Goal: Check status: Check status

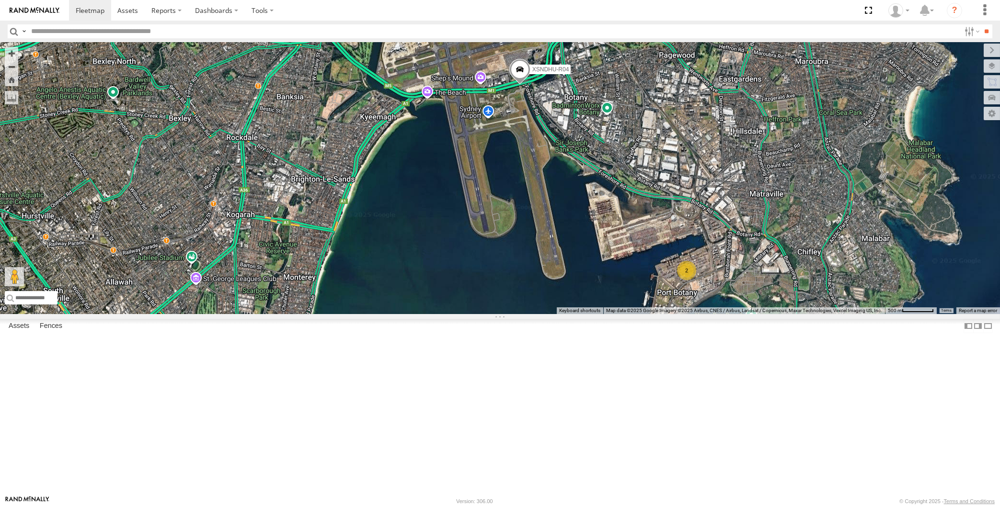
drag, startPoint x: 537, startPoint y: 344, endPoint x: 554, endPoint y: 320, distance: 29.8
click at [549, 314] on div "XSNDHU-R04 2" at bounding box center [500, 178] width 1000 height 272
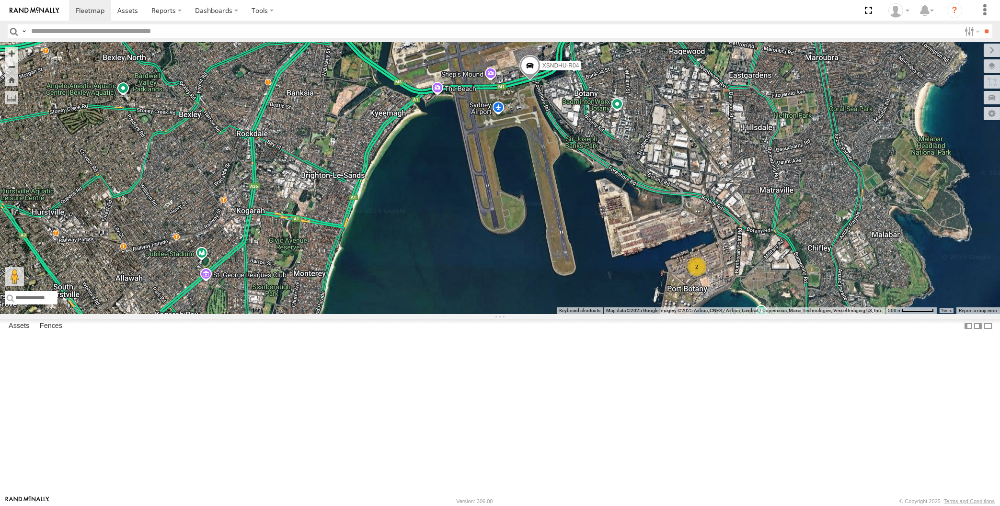
click at [536, 81] on span at bounding box center [529, 68] width 21 height 26
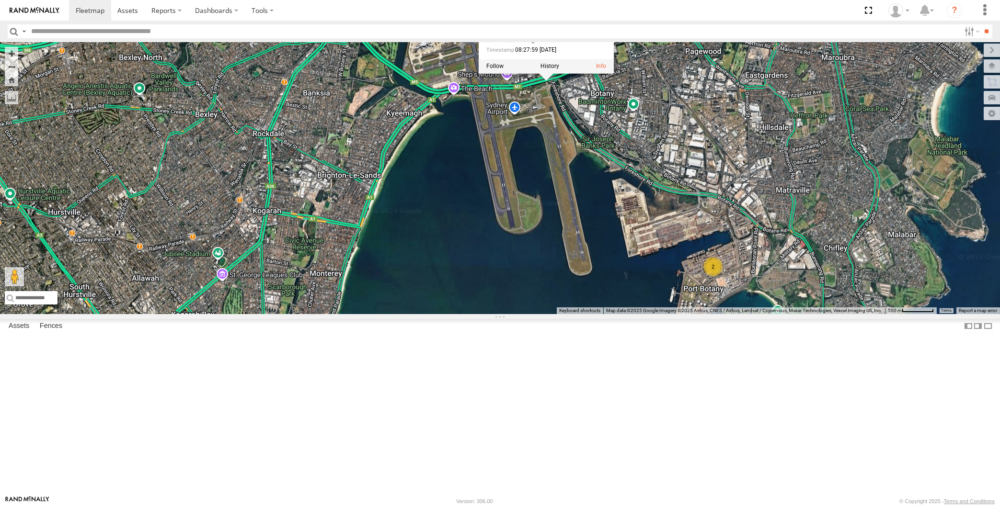
drag, startPoint x: 489, startPoint y: 292, endPoint x: 531, endPoint y: 293, distance: 42.2
click at [531, 293] on div "XSNDHU-R04 2 XSNDHU-R04 All Assets General [PERSON_NAME] Dr [PERSON_NAME] -33.9…" at bounding box center [500, 178] width 1000 height 272
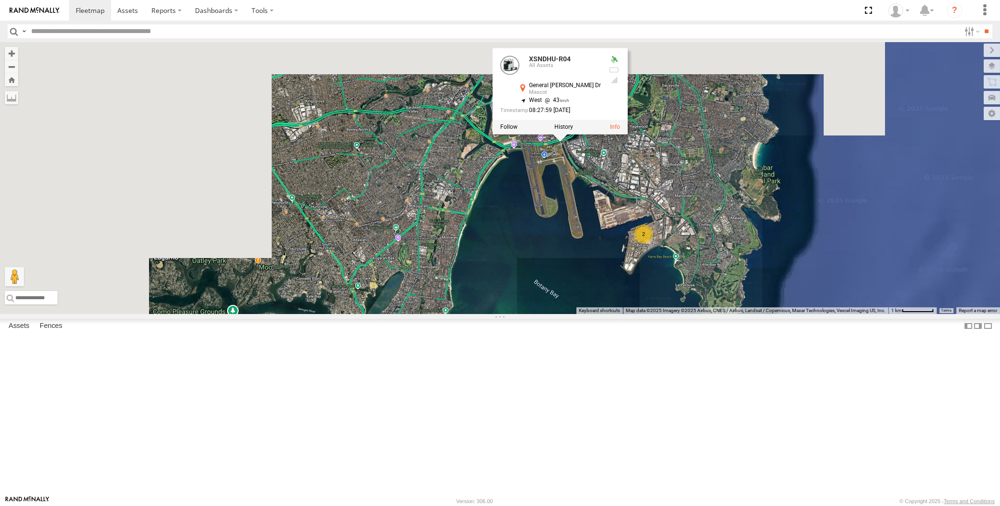
drag, startPoint x: 517, startPoint y: 313, endPoint x: 548, endPoint y: 317, distance: 31.4
click at [547, 314] on div "XSNDHU-R04 XSNDHU-R04 All Assets General [PERSON_NAME] Dr [PERSON_NAME] -33.945…" at bounding box center [500, 178] width 1000 height 272
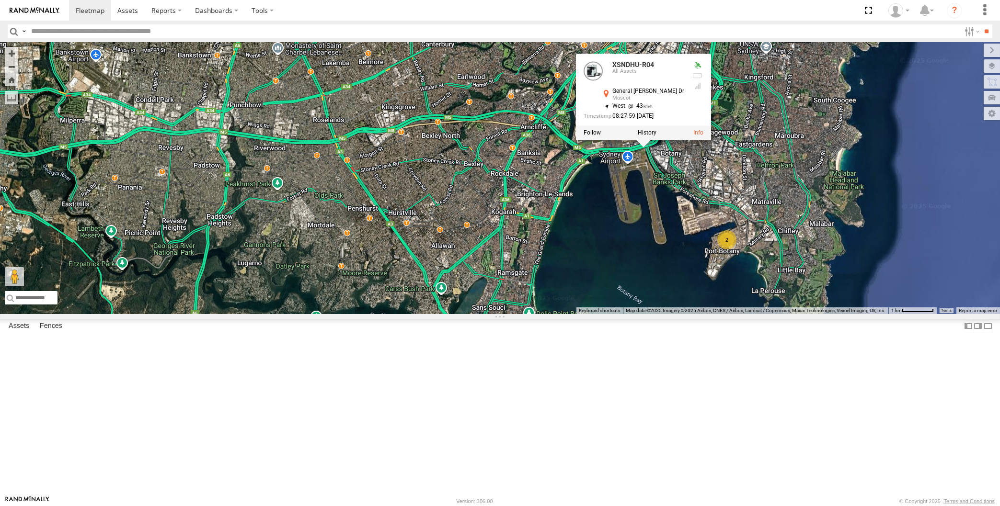
drag, startPoint x: 509, startPoint y: 349, endPoint x: 544, endPoint y: 354, distance: 35.2
click at [542, 314] on div "XSNDHU-R04 XSNDHU-R04 All Assets General [PERSON_NAME] Dr [PERSON_NAME] -33.945…" at bounding box center [500, 178] width 1000 height 272
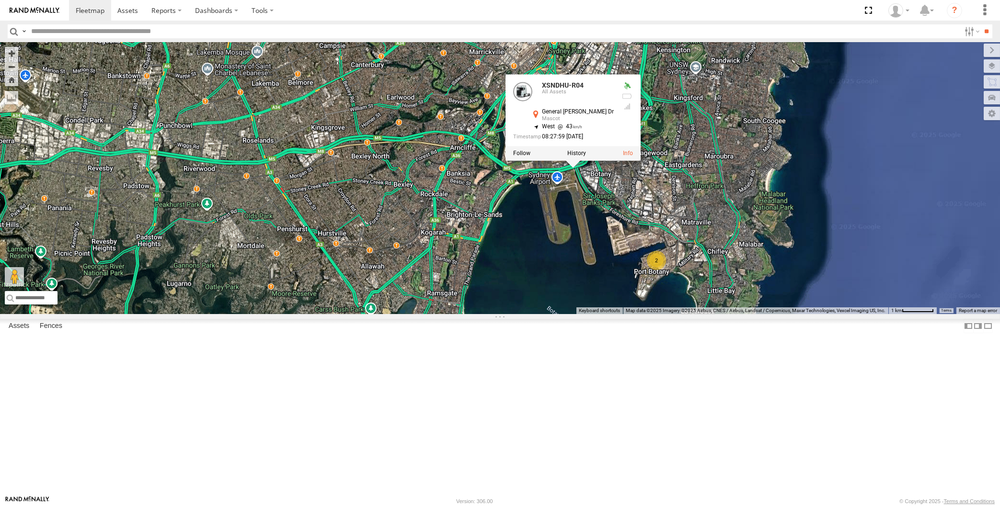
click at [581, 300] on div "XSNDHU-R04 XSNDHU-R04 All Assets General [PERSON_NAME] Dr [PERSON_NAME] -33.945…" at bounding box center [500, 178] width 1000 height 272
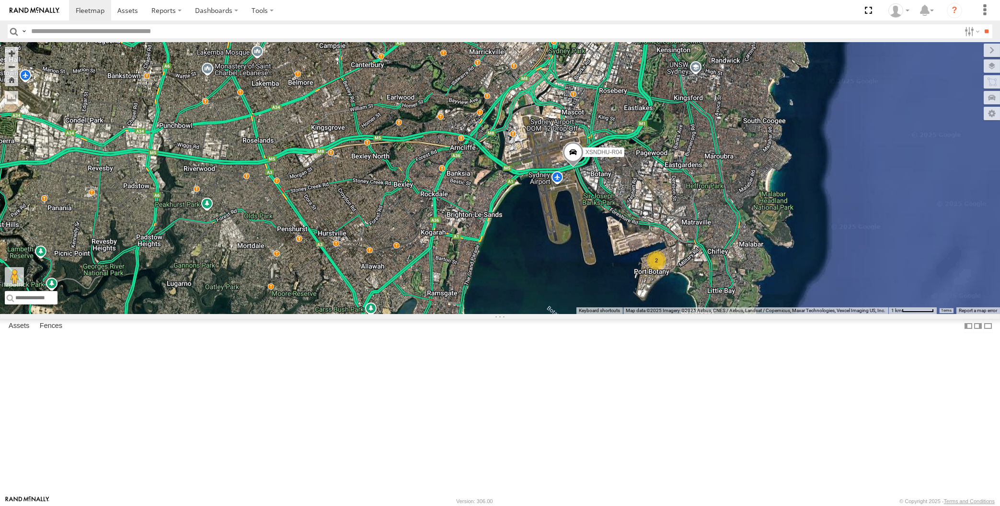
click at [572, 168] on span at bounding box center [572, 155] width 21 height 26
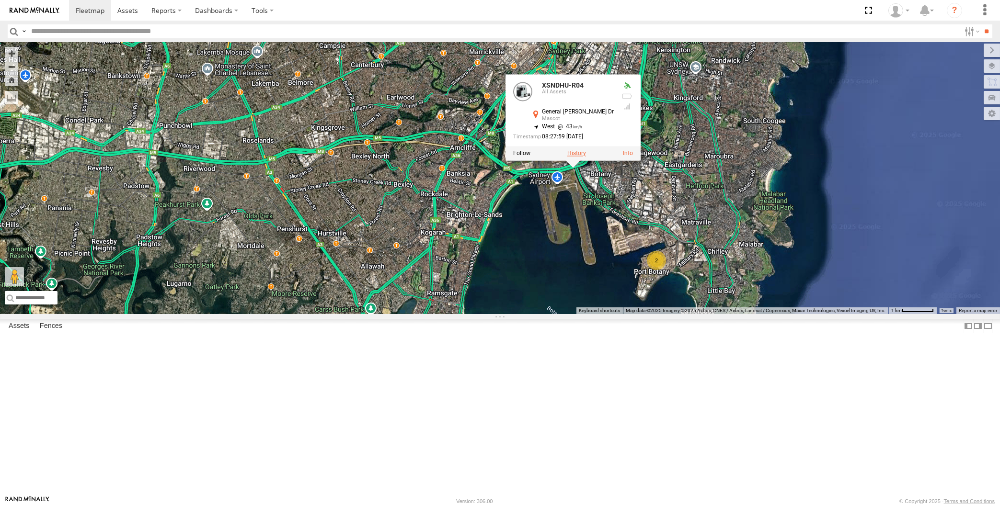
click at [580, 157] on label at bounding box center [576, 153] width 19 height 7
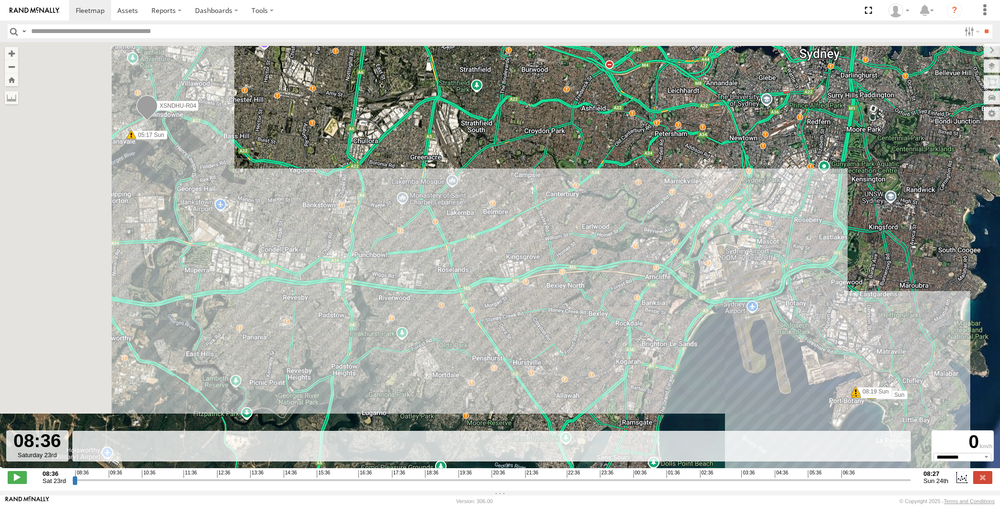
click at [871, 477] on input "range" at bounding box center [491, 480] width 839 height 9
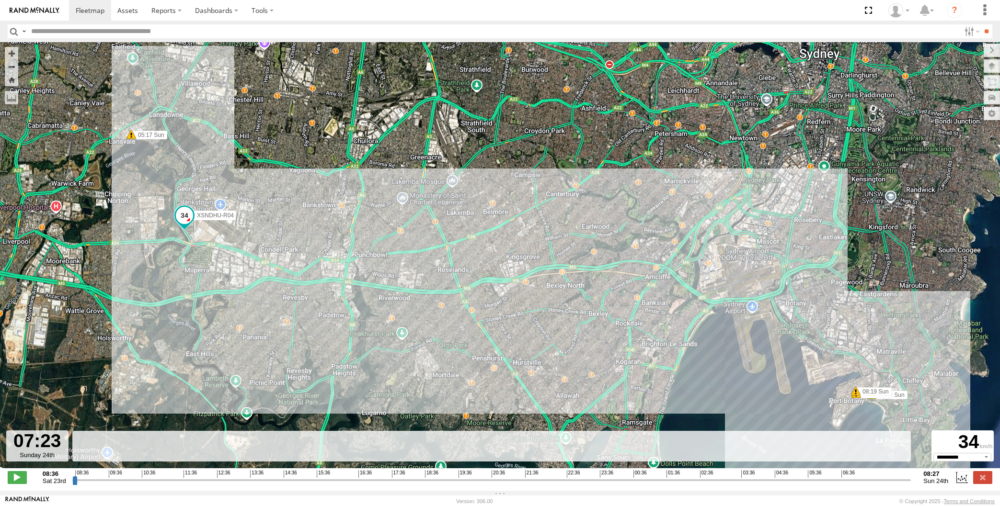
click at [878, 480] on input "range" at bounding box center [491, 480] width 839 height 9
click at [889, 479] on input "range" at bounding box center [491, 480] width 839 height 9
click at [890, 479] on input "range" at bounding box center [491, 480] width 839 height 9
click at [892, 480] on input "range" at bounding box center [491, 480] width 839 height 9
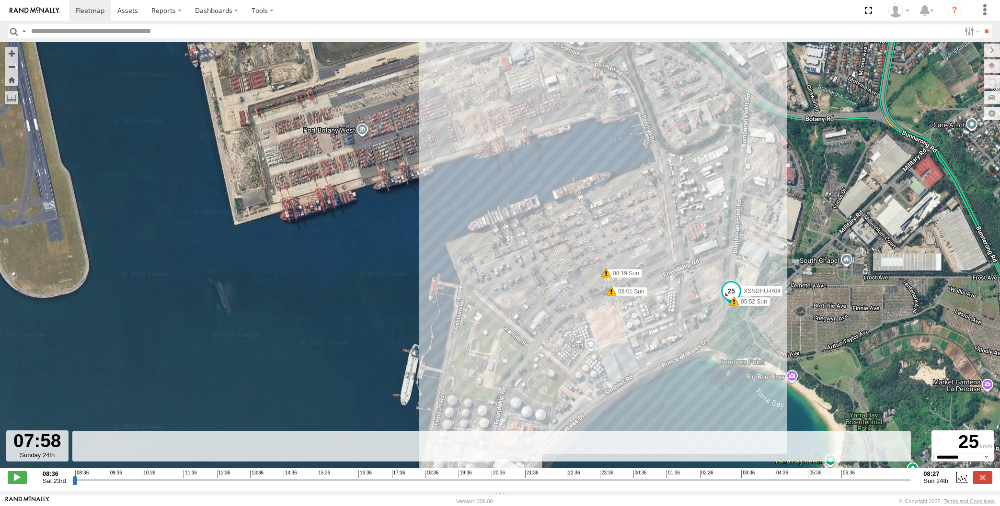
click at [893, 480] on input "range" at bounding box center [491, 480] width 839 height 9
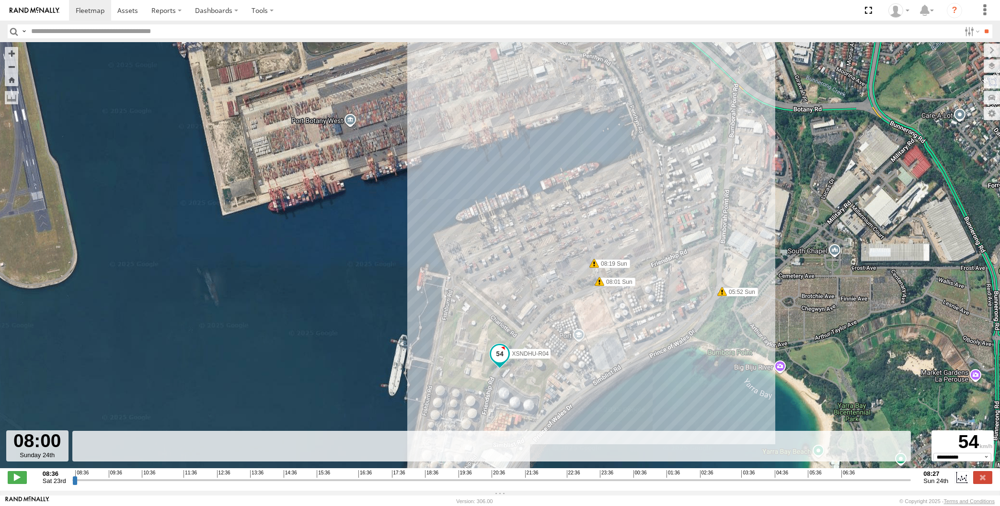
drag, startPoint x: 806, startPoint y: 387, endPoint x: 782, endPoint y: 367, distance: 32.3
click at [785, 370] on div "XSNDHU-R04 05:17 Sun 05:52 Sun 08:01 Sun 08:19 Sun" at bounding box center [500, 260] width 1000 height 437
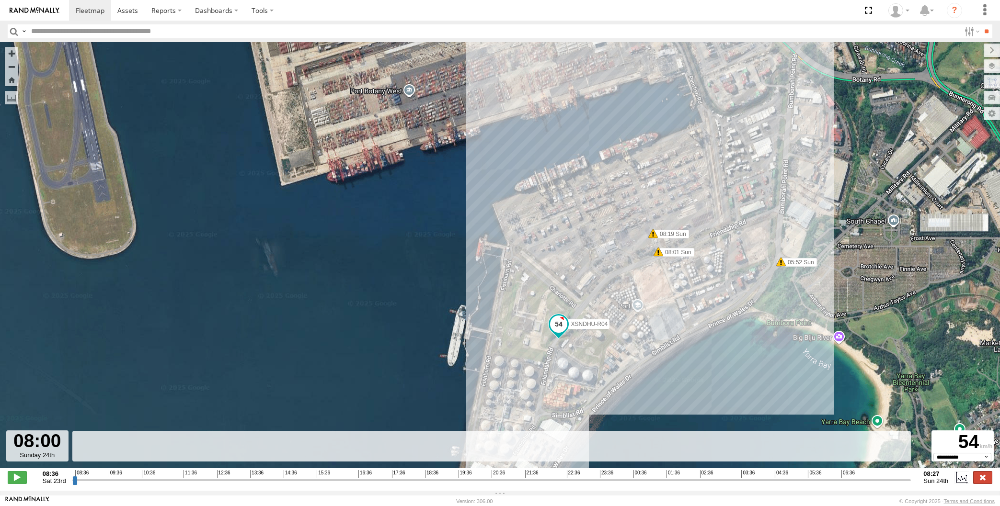
click at [983, 480] on label at bounding box center [982, 478] width 19 height 12
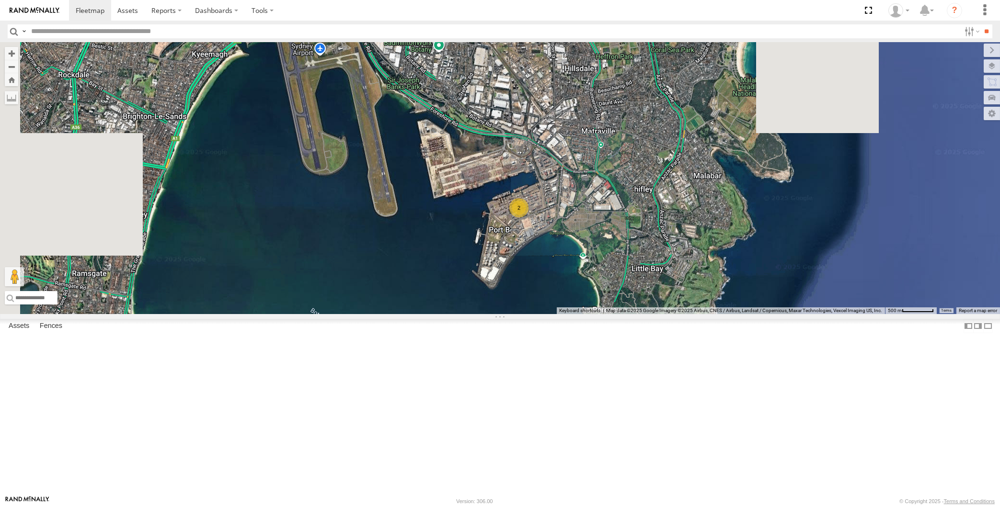
drag, startPoint x: 357, startPoint y: 298, endPoint x: 365, endPoint y: 299, distance: 8.3
click at [365, 299] on div "XSNDHU-R04 2" at bounding box center [500, 178] width 1000 height 272
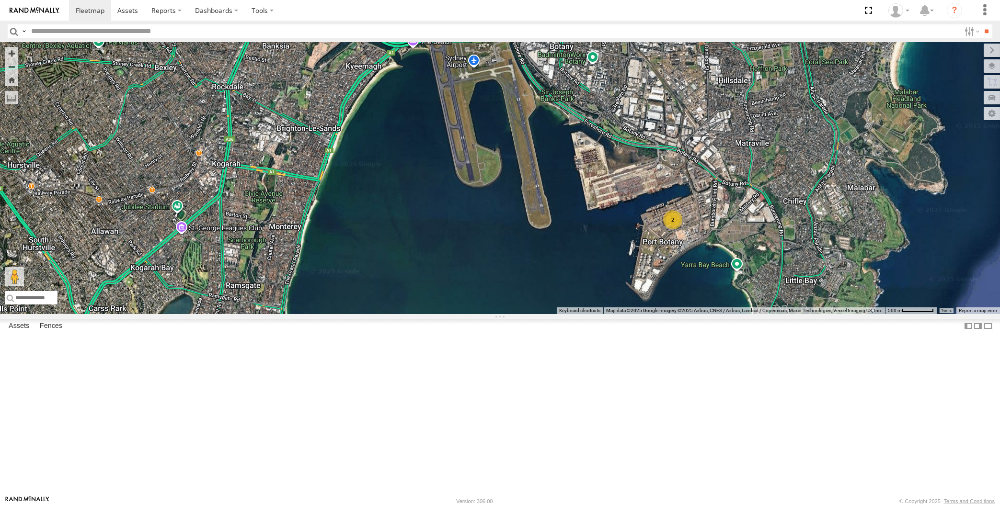
click at [385, 42] on span at bounding box center [384, 29] width 21 height 26
click at [388, 31] on label at bounding box center [388, 27] width 19 height 7
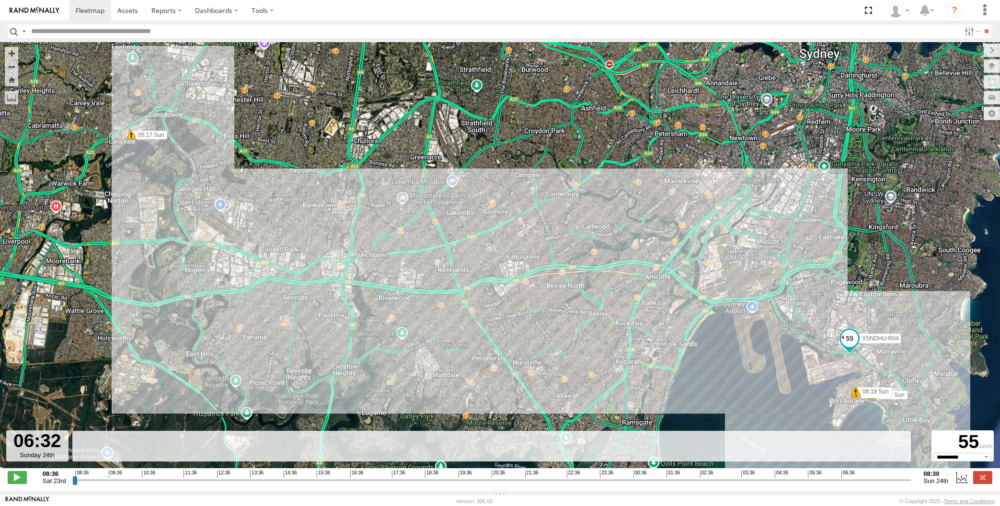
click at [840, 483] on input "range" at bounding box center [491, 480] width 839 height 9
click at [849, 481] on input "range" at bounding box center [491, 480] width 839 height 9
click at [867, 481] on input "range" at bounding box center [491, 480] width 839 height 9
click at [873, 480] on input "range" at bounding box center [491, 480] width 839 height 9
click at [878, 479] on input "range" at bounding box center [491, 480] width 839 height 9
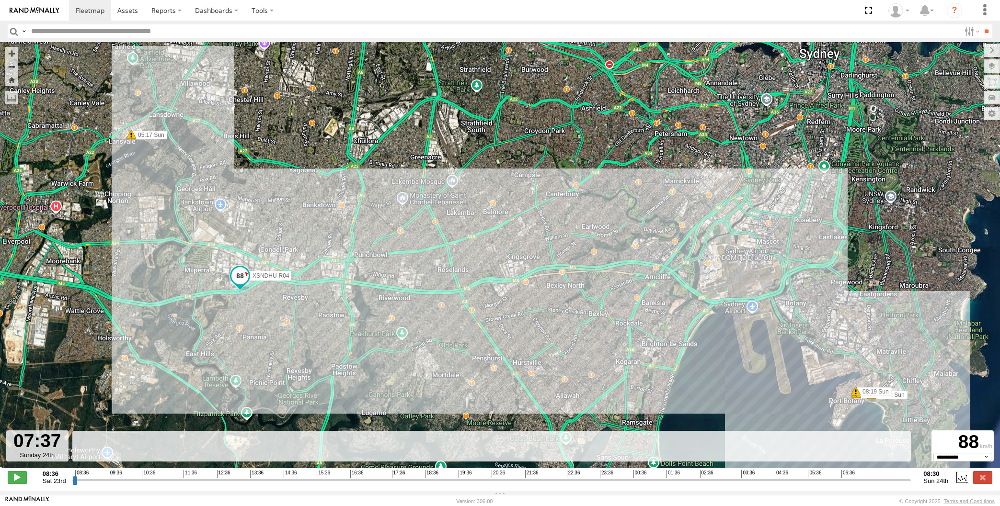
click at [884, 480] on input "range" at bounding box center [491, 480] width 839 height 9
click at [889, 480] on input "range" at bounding box center [491, 480] width 839 height 9
click at [891, 480] on input "range" at bounding box center [491, 480] width 839 height 9
drag, startPoint x: 869, startPoint y: 385, endPoint x: 825, endPoint y: 361, distance: 49.8
click at [863, 371] on span at bounding box center [871, 379] width 17 height 17
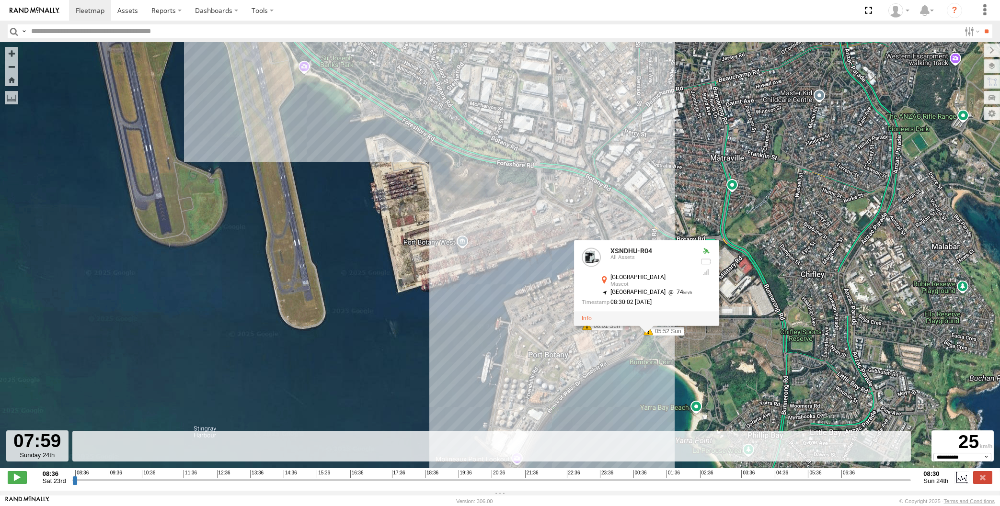
click at [706, 366] on div "XSNDHU-R04 05:17 Sun 05:52 Sun 08:01 Sun 08:19 Sun XSNDHU-R04 All Assets [STREE…" at bounding box center [500, 260] width 1000 height 437
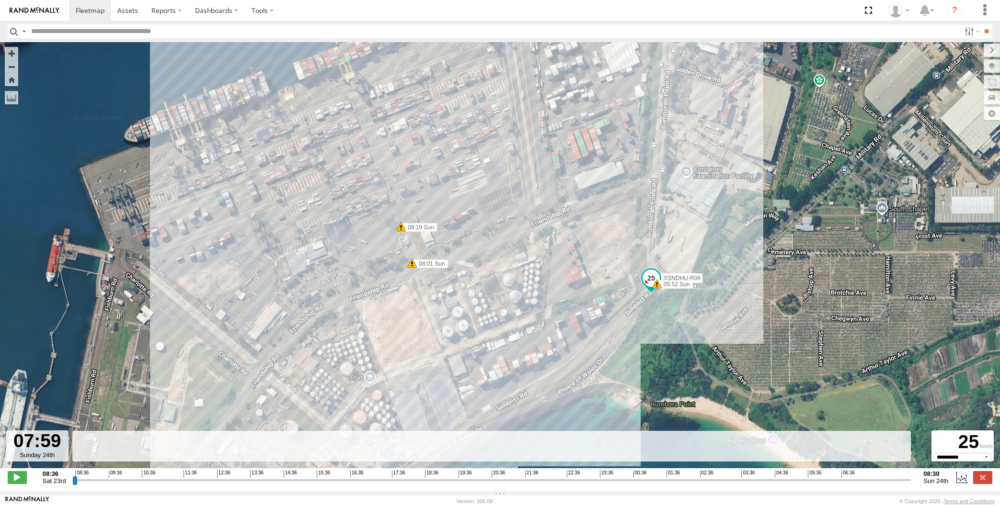
click at [894, 480] on input "range" at bounding box center [491, 480] width 839 height 9
click at [899, 480] on input "range" at bounding box center [491, 480] width 839 height 9
click at [901, 480] on input "range" at bounding box center [491, 480] width 839 height 9
click at [905, 480] on input "range" at bounding box center [491, 480] width 839 height 9
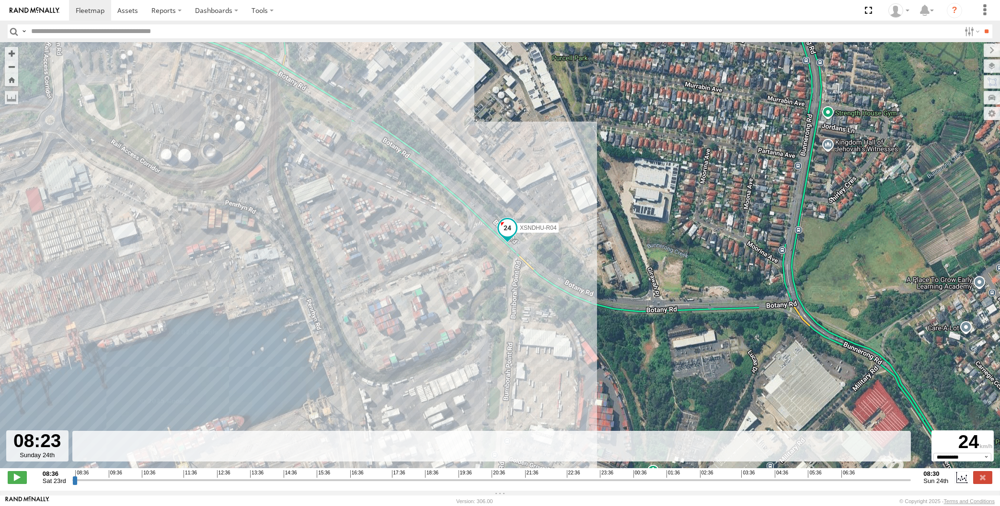
click at [908, 480] on input "range" at bounding box center [491, 480] width 839 height 9
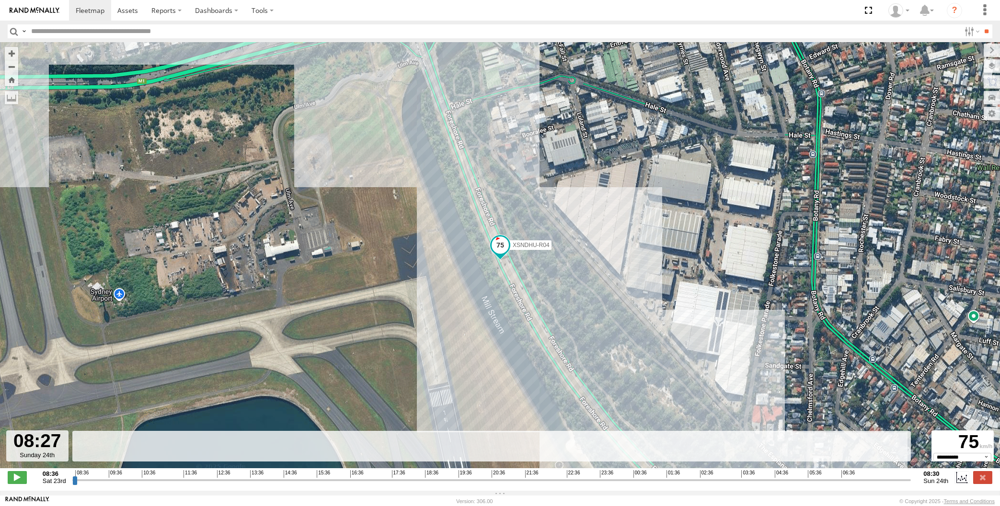
click at [793, 480] on input "range" at bounding box center [491, 480] width 839 height 9
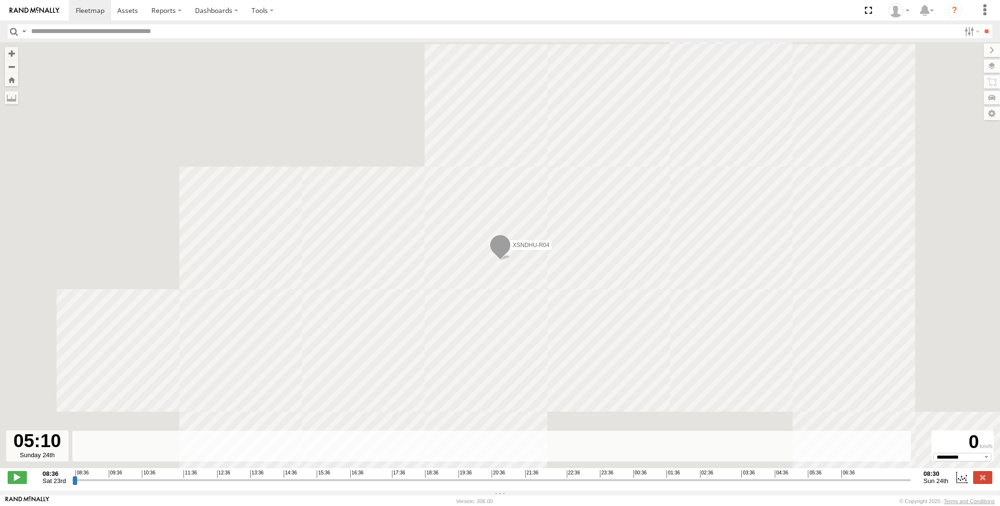
click at [818, 481] on input "range" at bounding box center [491, 480] width 839 height 9
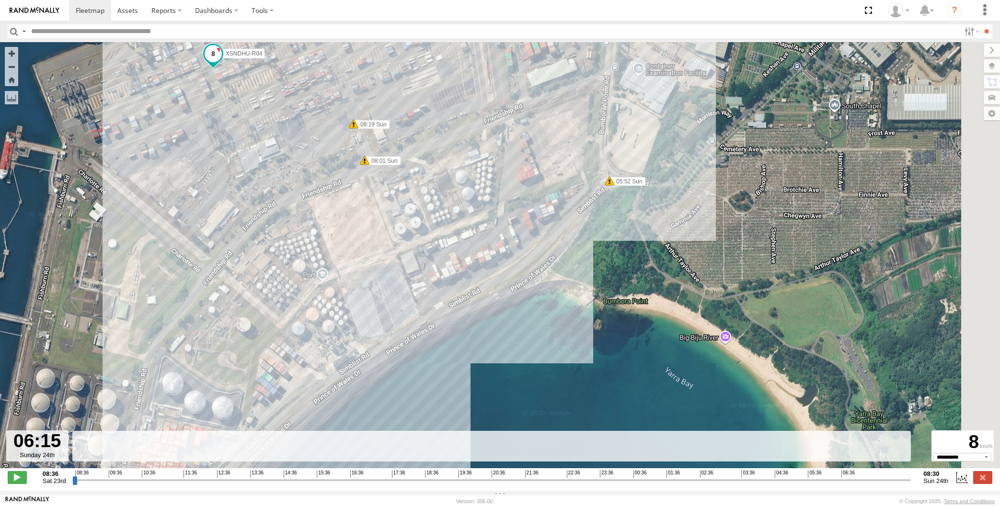
type input "**********"
click at [830, 482] on input "range" at bounding box center [491, 480] width 839 height 9
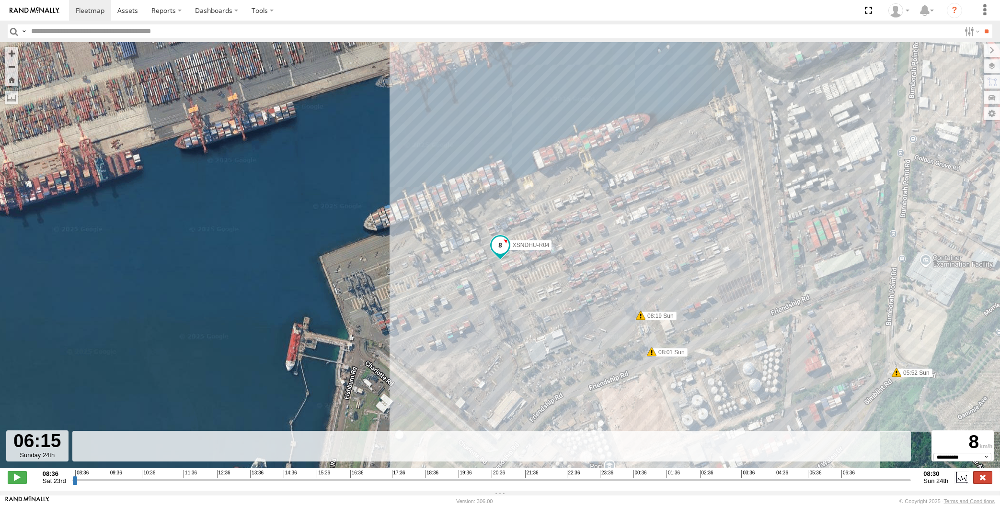
click at [982, 475] on label at bounding box center [982, 478] width 19 height 12
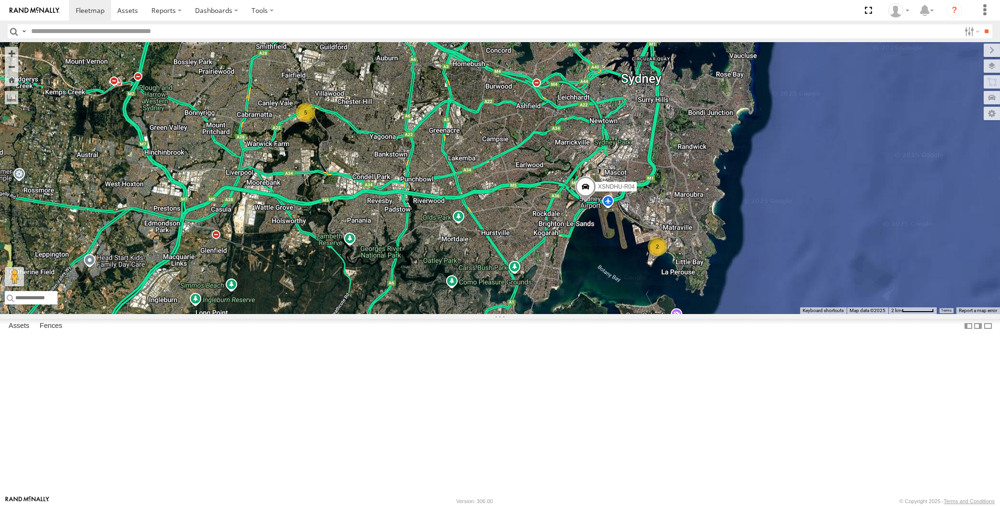
drag, startPoint x: 629, startPoint y: 367, endPoint x: 636, endPoint y: 367, distance: 7.2
click at [636, 314] on div "2 XSNDHU-R04 5" at bounding box center [500, 178] width 1000 height 272
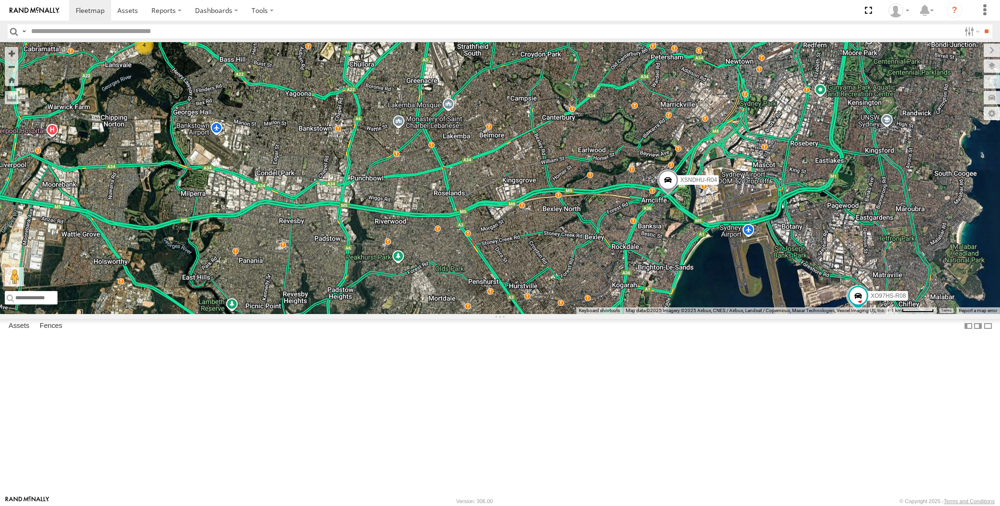
drag, startPoint x: 551, startPoint y: 312, endPoint x: 567, endPoint y: 307, distance: 16.7
click at [569, 307] on div "XP30JQ-R03 XSNDHU-R04 4 XO97HS-R08 XO74GU-R69" at bounding box center [500, 178] width 1000 height 272
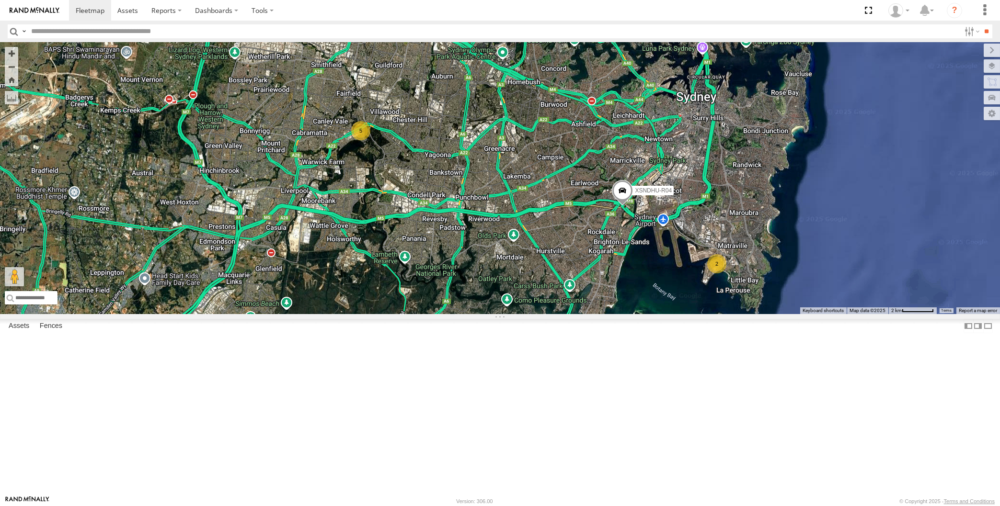
click at [501, 314] on div "XSNDHU-R04 2 5" at bounding box center [500, 178] width 1000 height 272
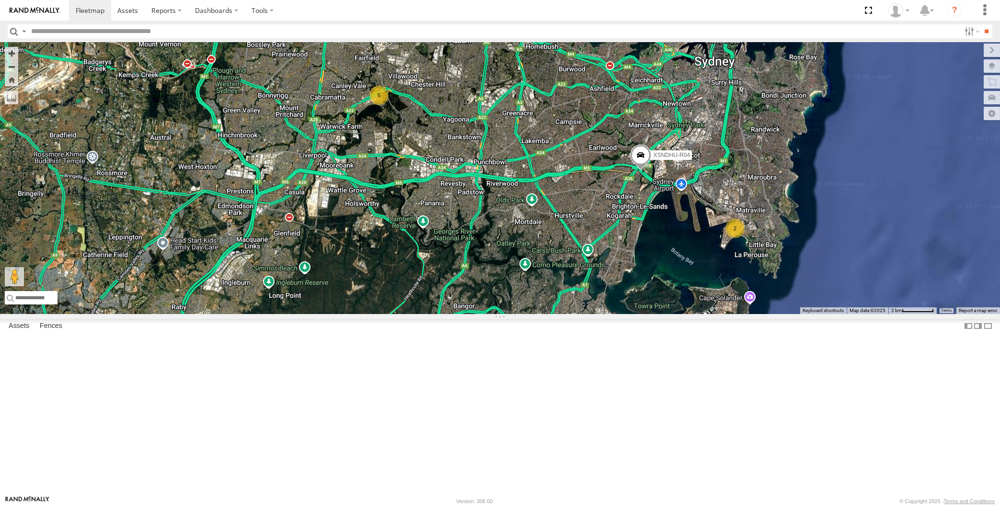
click at [642, 314] on div "XSNDHU-R04 2 5" at bounding box center [500, 178] width 1000 height 272
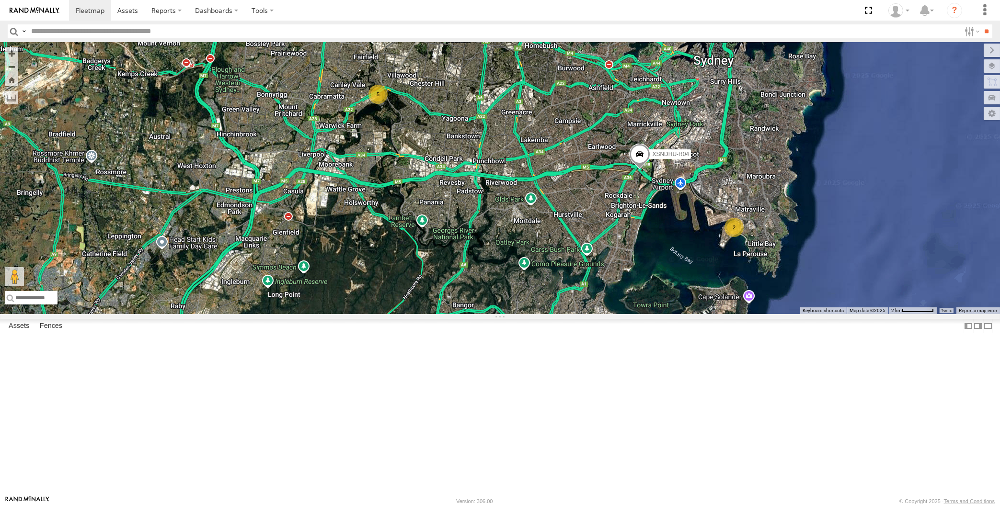
drag, startPoint x: 659, startPoint y: 336, endPoint x: 662, endPoint y: 345, distance: 10.0
click at [662, 314] on div "XSNDHU-R04 2 5" at bounding box center [500, 178] width 1000 height 272
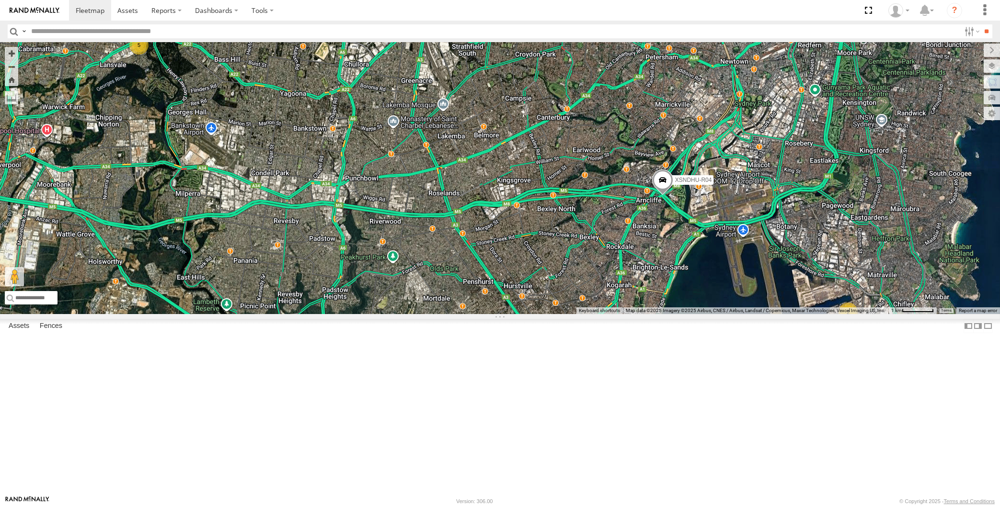
drag, startPoint x: 524, startPoint y: 406, endPoint x: 565, endPoint y: 415, distance: 42.7
click at [566, 314] on div "2 XSNDHU-R04 5" at bounding box center [500, 178] width 1000 height 272
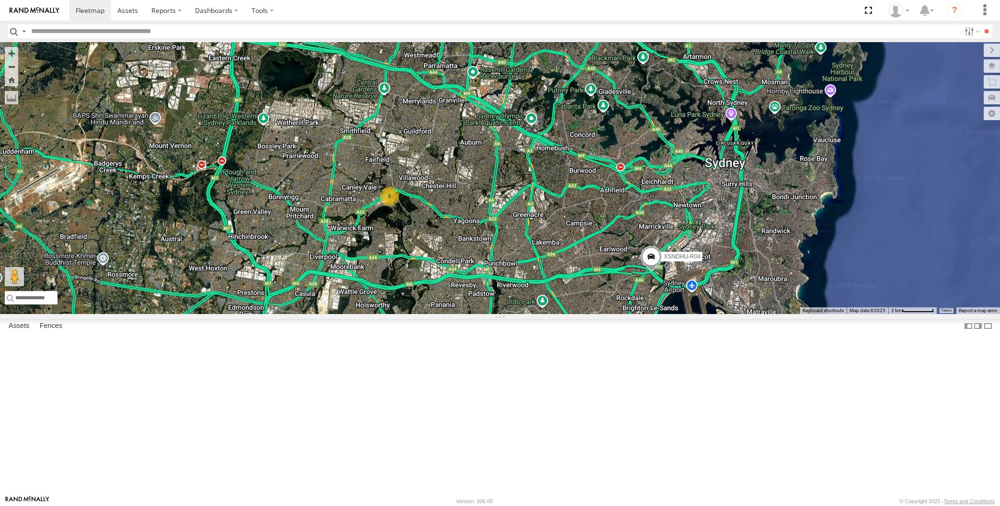
click at [599, 314] on div "XSNDHU-R04 2 5" at bounding box center [500, 178] width 1000 height 272
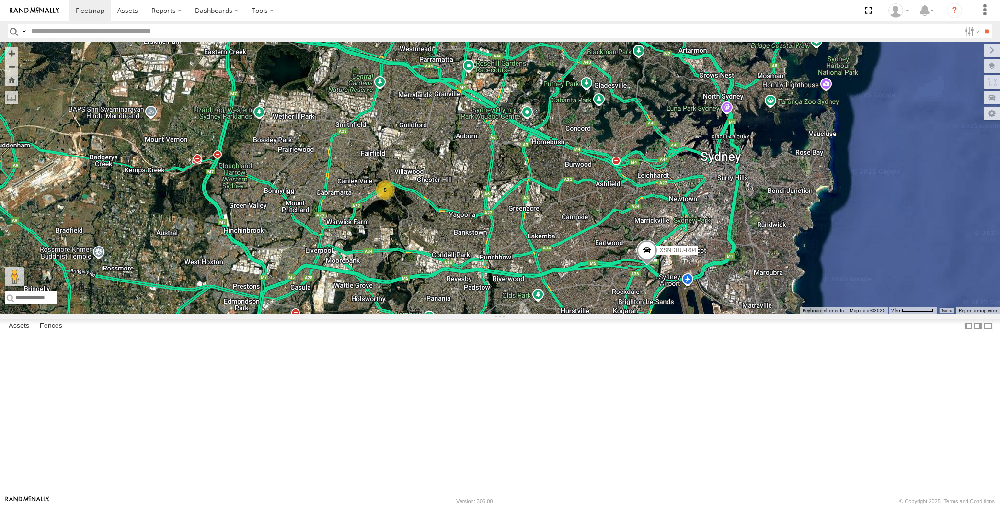
click at [530, 314] on div "XSNDHU-R04 2 5" at bounding box center [500, 178] width 1000 height 272
